Goal: Obtain resource: Download file/media

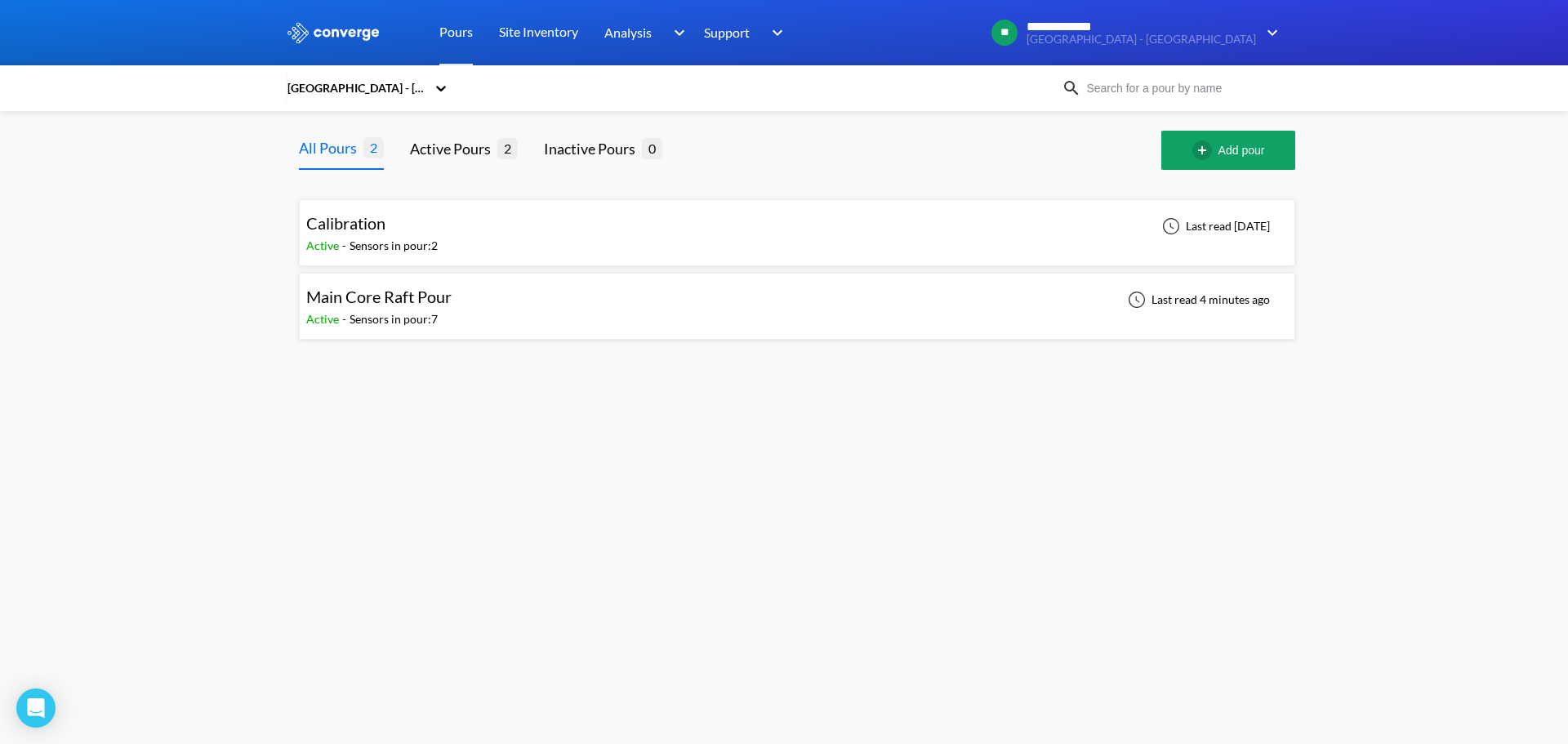
click at [577, 305] on div "Main Core Raft Pour Active - Sensors in pour: 7 Last read 4 minutes ago" at bounding box center [797, 306] width 982 height 52
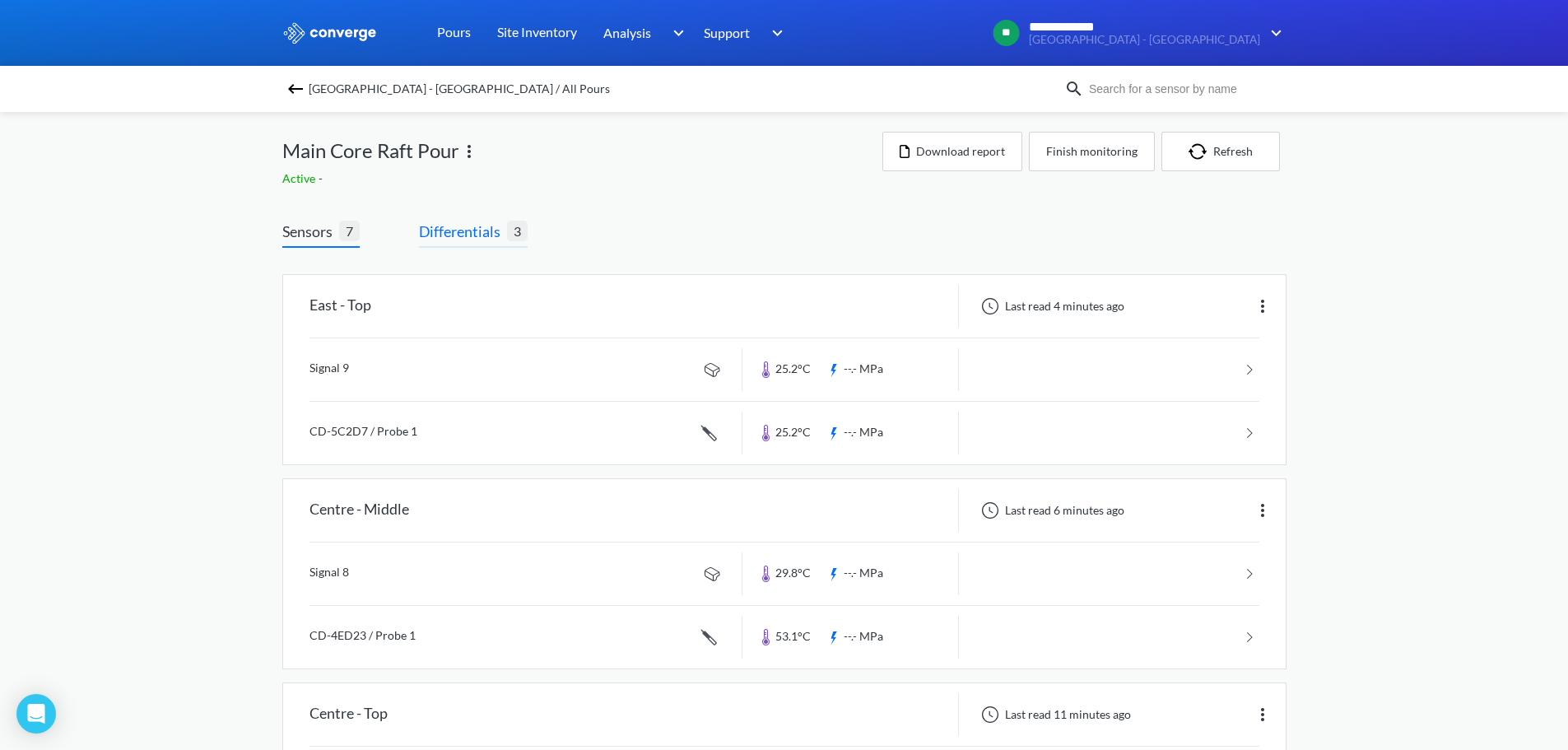
click at [458, 235] on span "Differentials" at bounding box center [463, 231] width 88 height 23
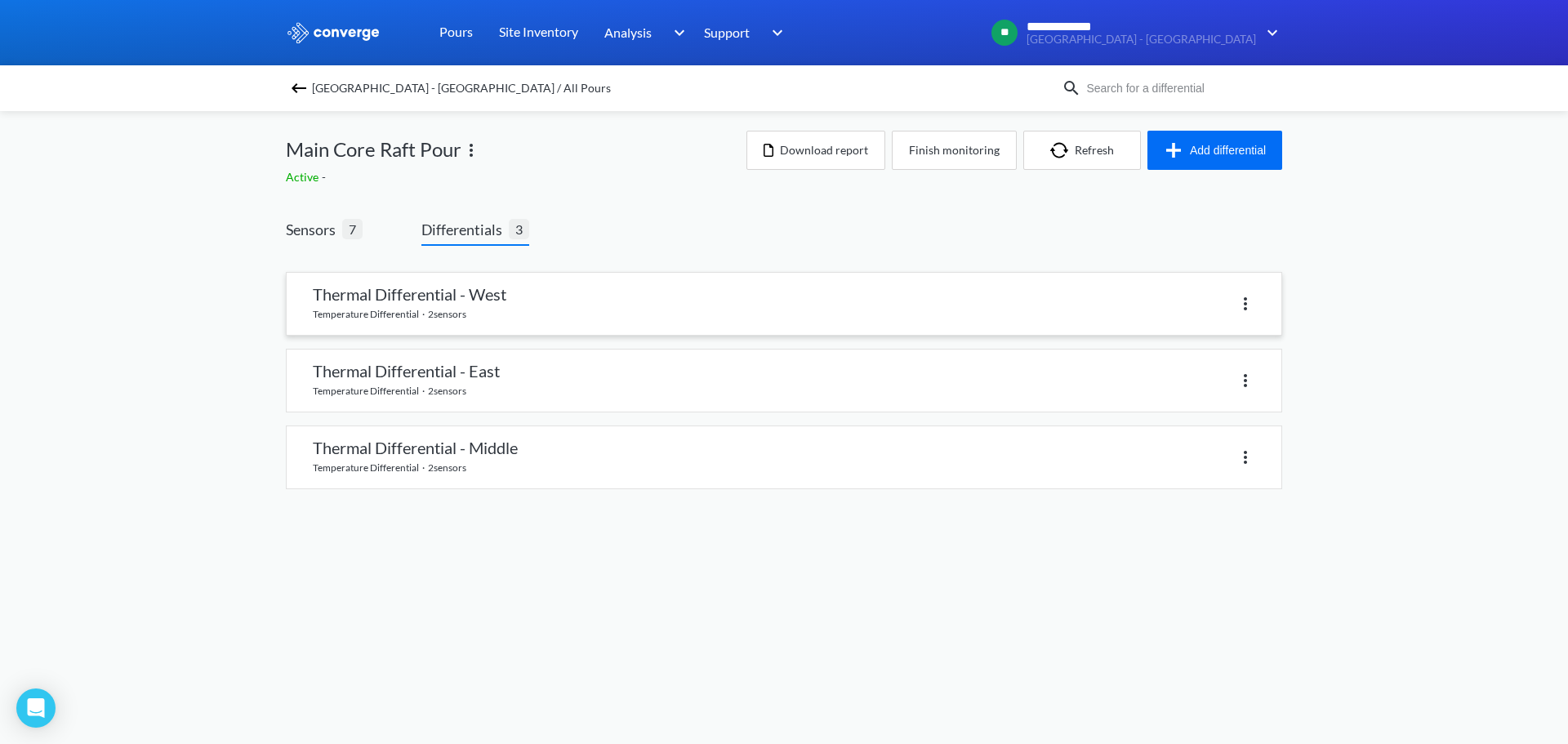
click at [563, 298] on link at bounding box center [784, 304] width 995 height 62
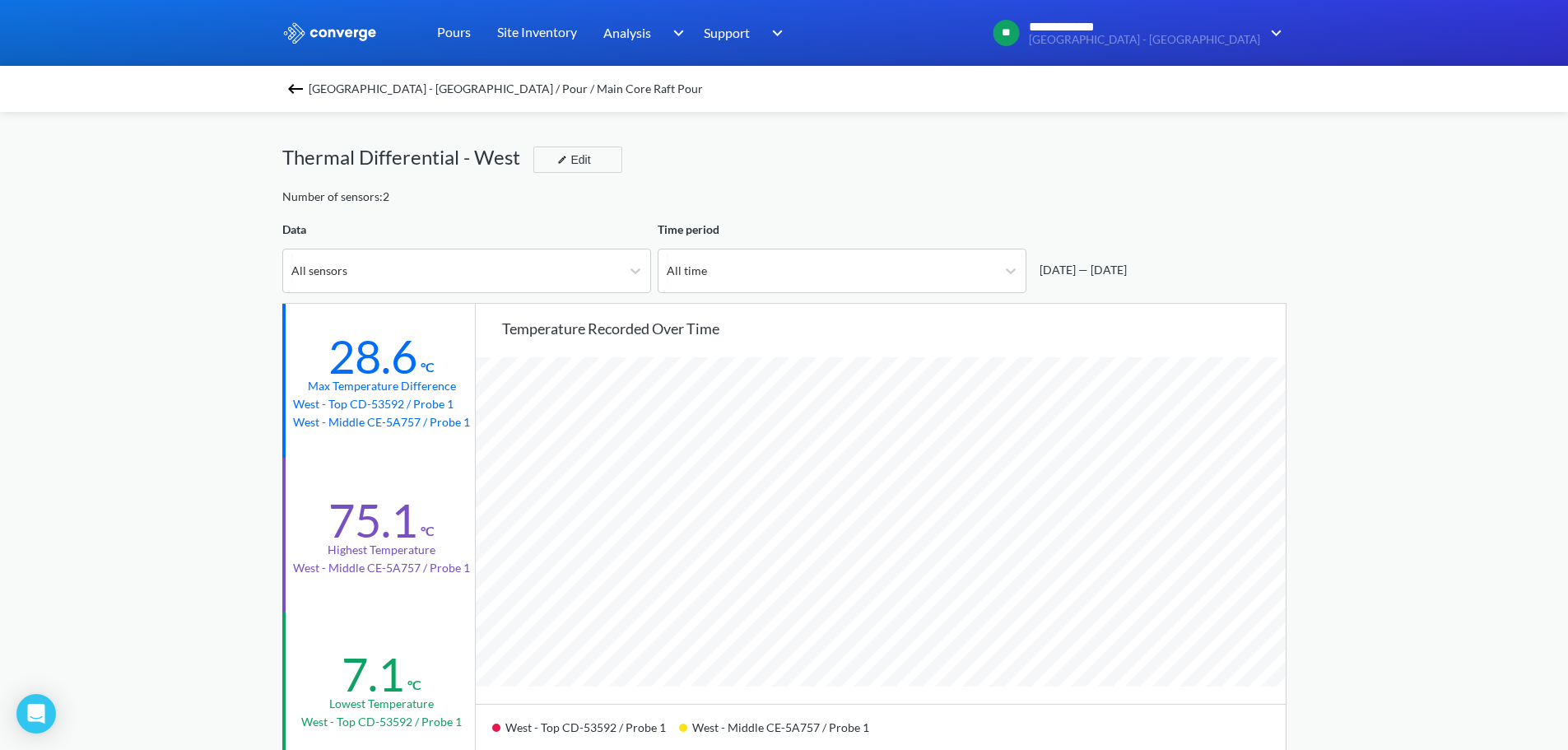
scroll to position [1379, 1568]
drag, startPoint x: 456, startPoint y: 30, endPoint x: 461, endPoint y: 48, distance: 18.7
click at [456, 30] on link "Pours" at bounding box center [454, 33] width 34 height 66
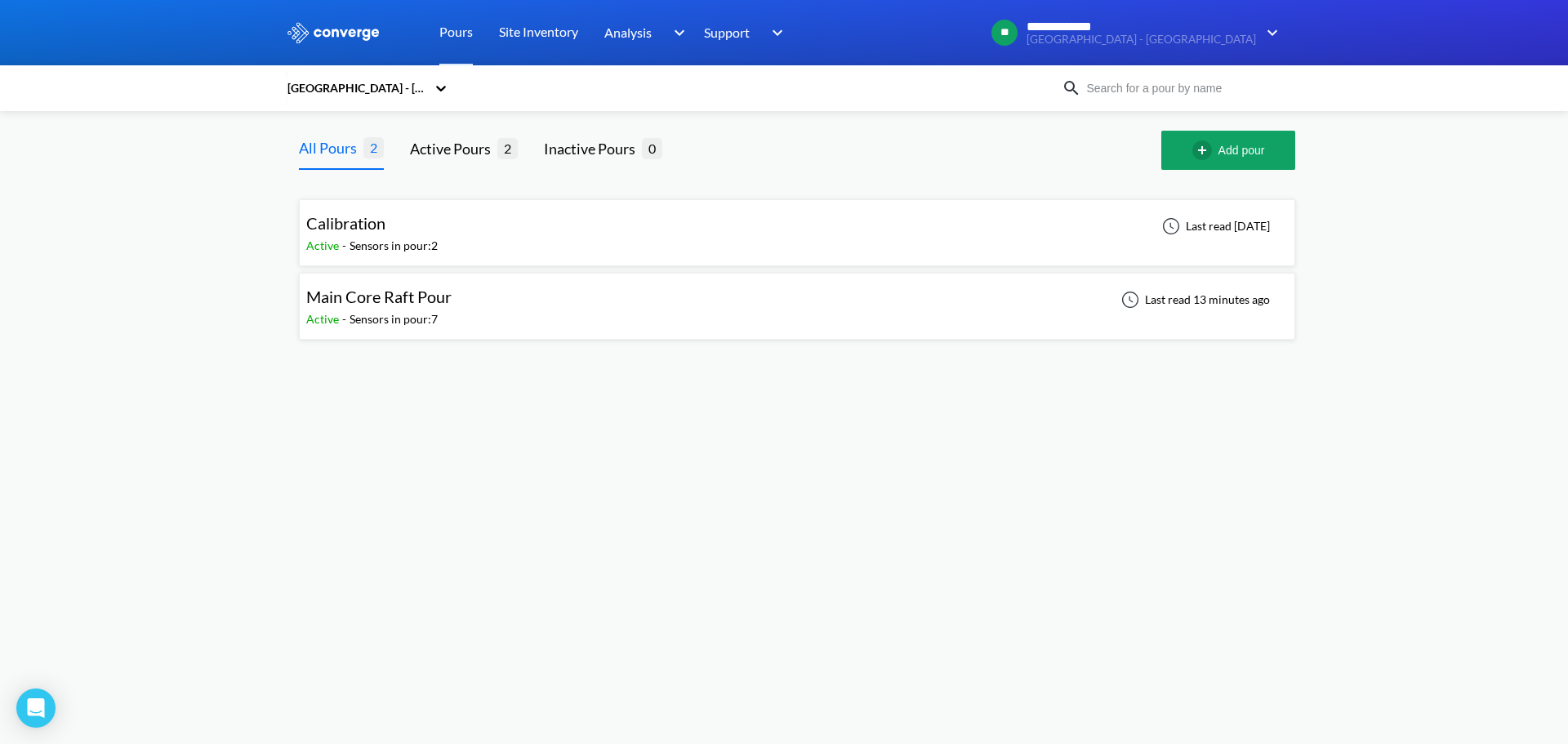
click at [417, 306] on span "Main Core Raft Pour" at bounding box center [379, 296] width 145 height 20
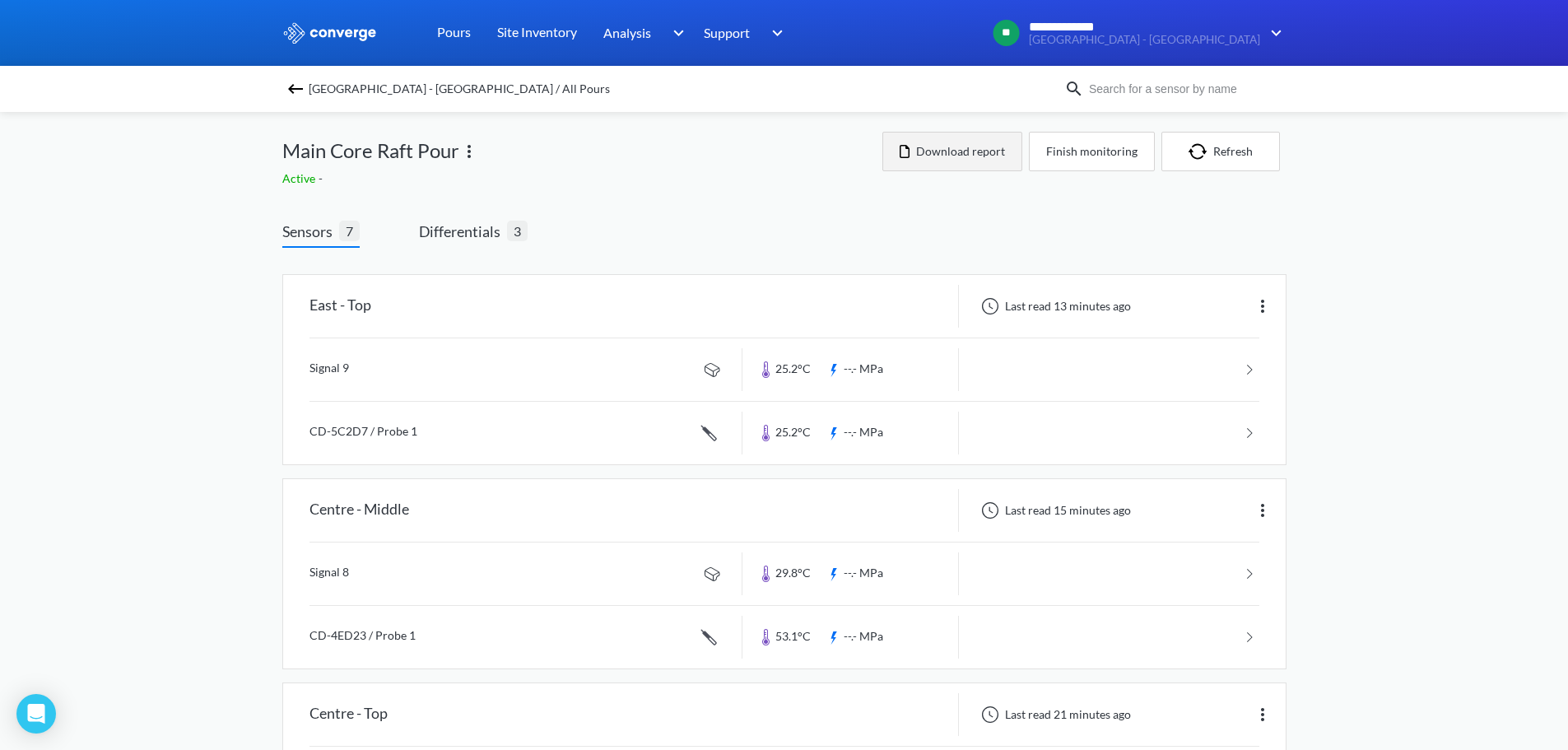
click at [975, 152] on button "Download report" at bounding box center [952, 151] width 140 height 39
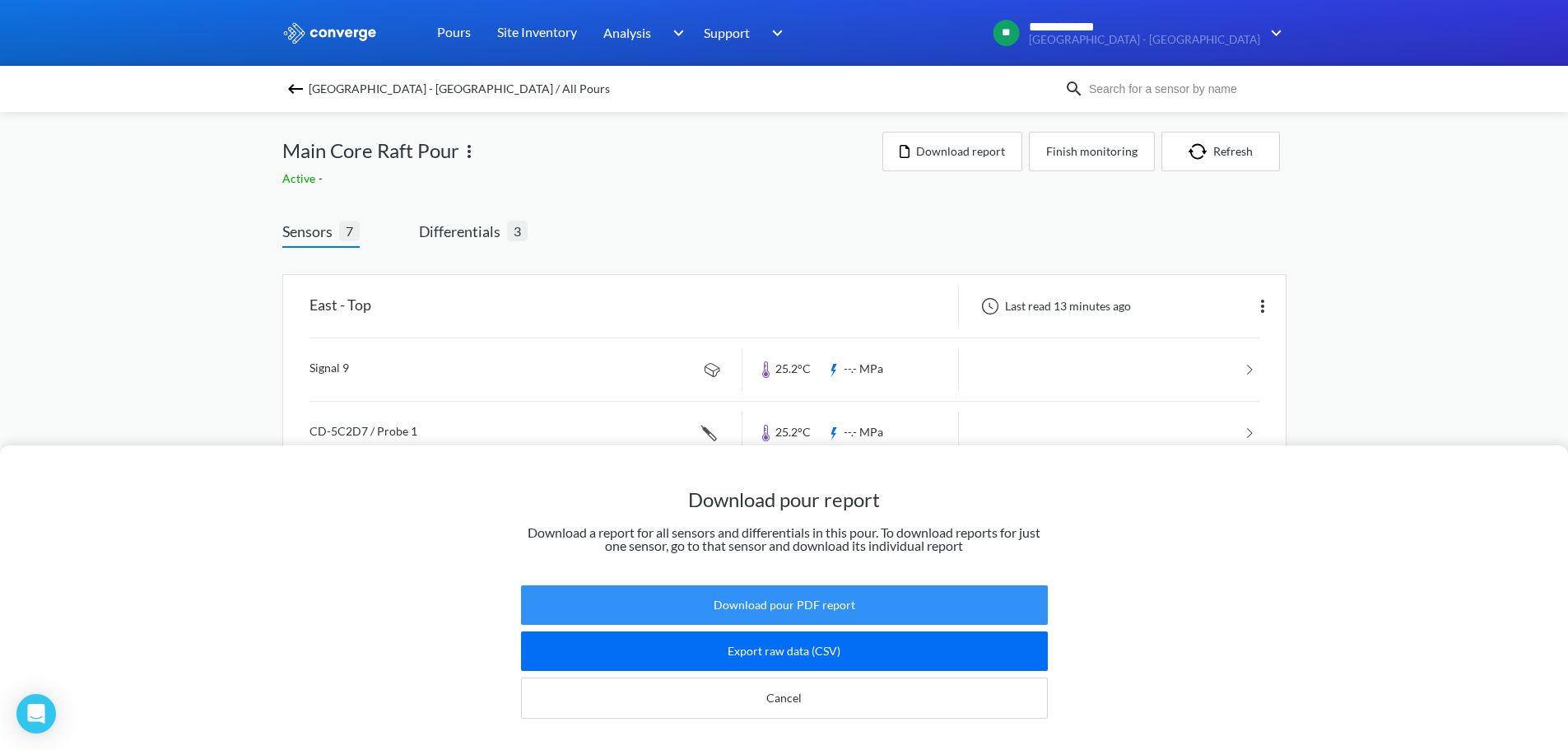
click at [849, 585] on button "Download pour PDF report" at bounding box center [784, 605] width 527 height 39
